Goal: Entertainment & Leisure: Consume media (video, audio)

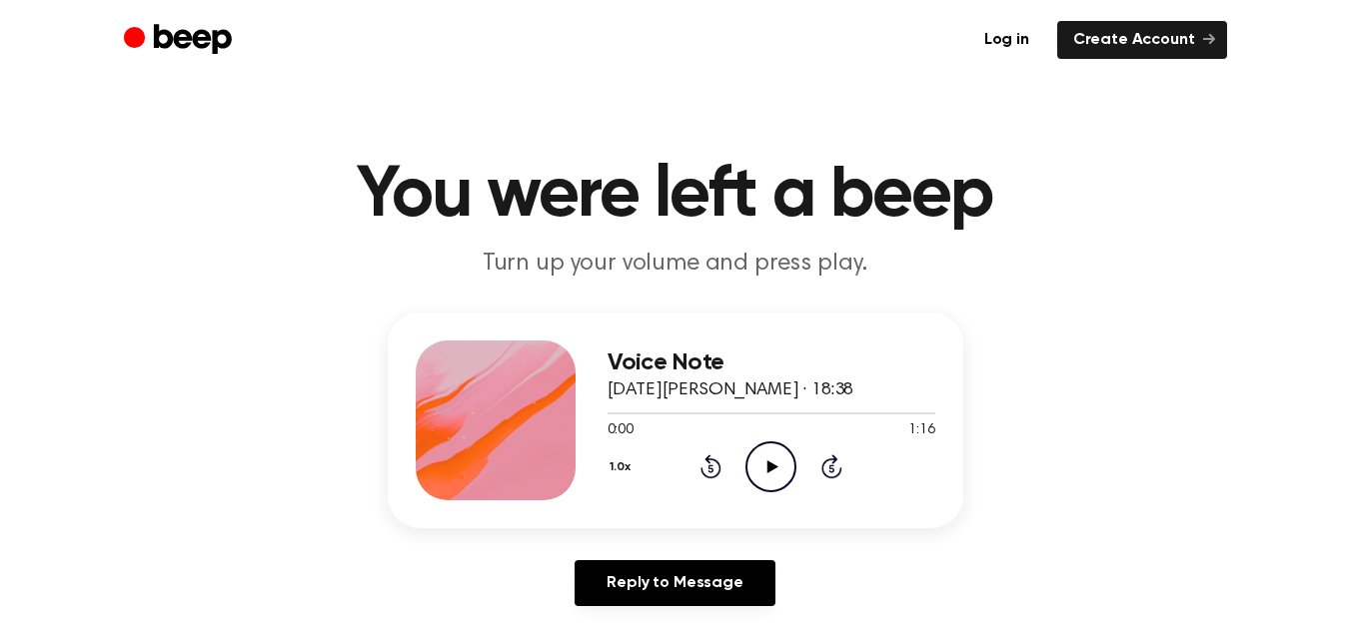
scroll to position [10804, 0]
click at [794, 456] on icon "Play Audio" at bounding box center [770, 467] width 51 height 51
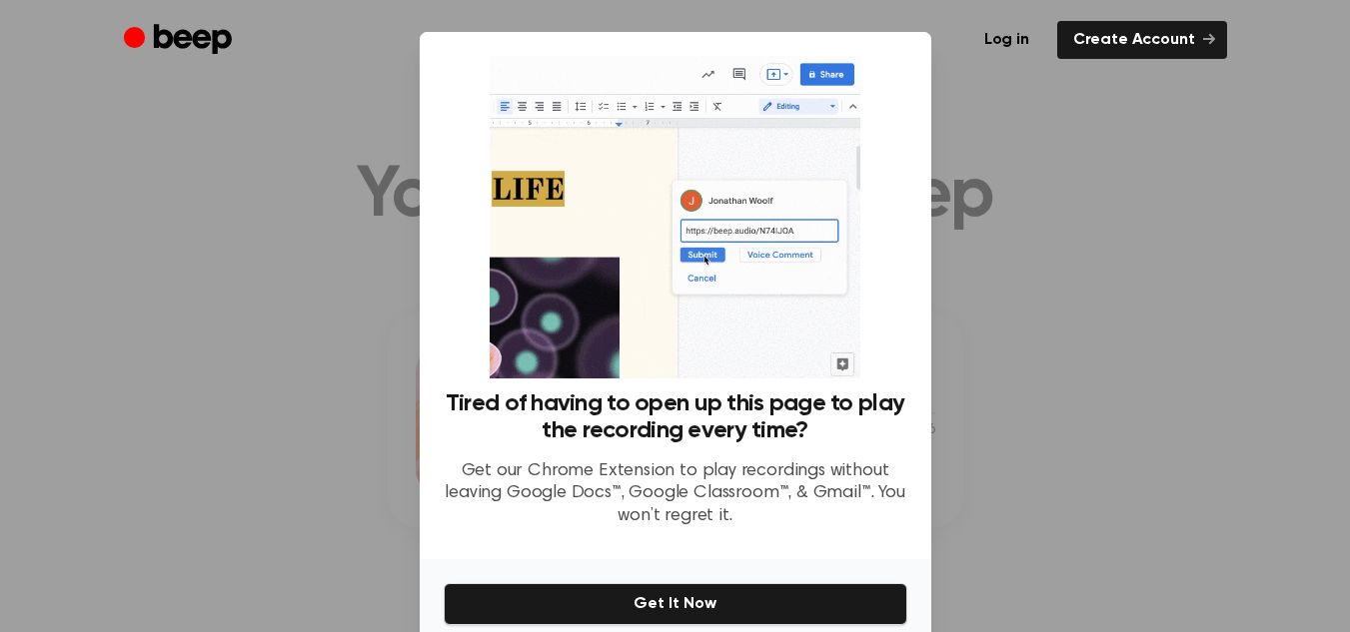
click at [1244, 134] on div at bounding box center [675, 316] width 1350 height 632
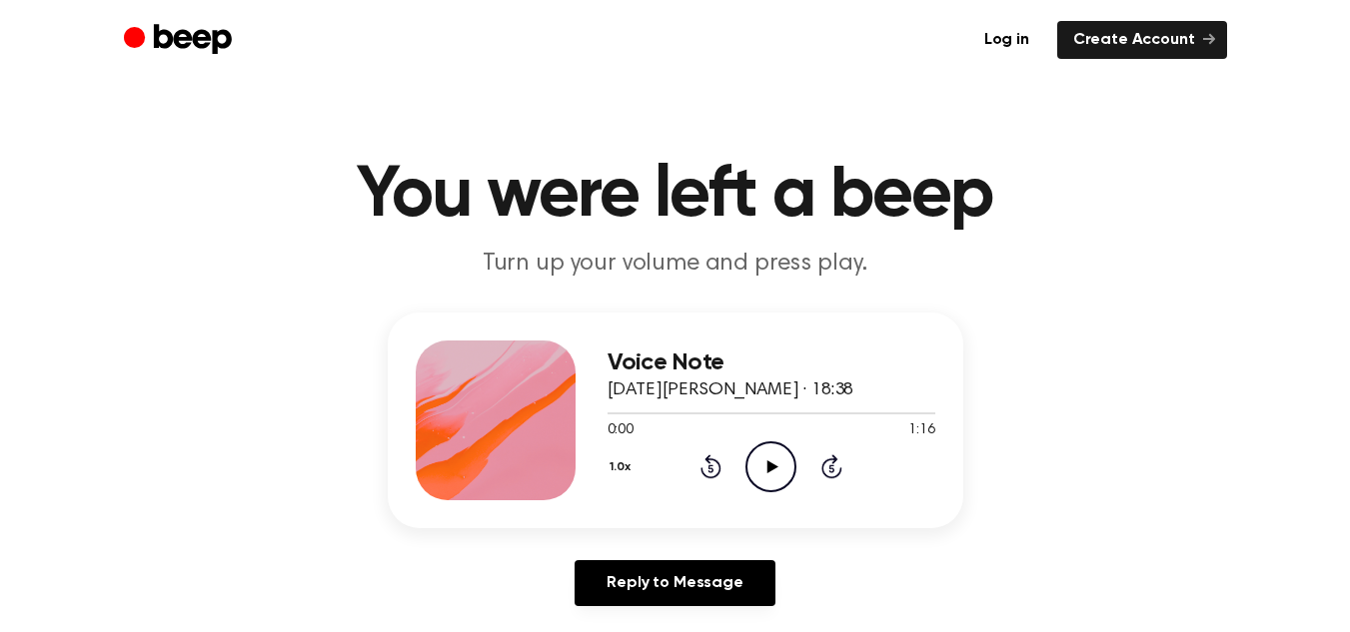
scroll to position [10804, 0]
drag, startPoint x: 0, startPoint y: 0, endPoint x: 784, endPoint y: 474, distance: 916.1
click at [784, 474] on icon "Play Audio" at bounding box center [770, 467] width 51 height 51
